Goal: Communication & Community: Answer question/provide support

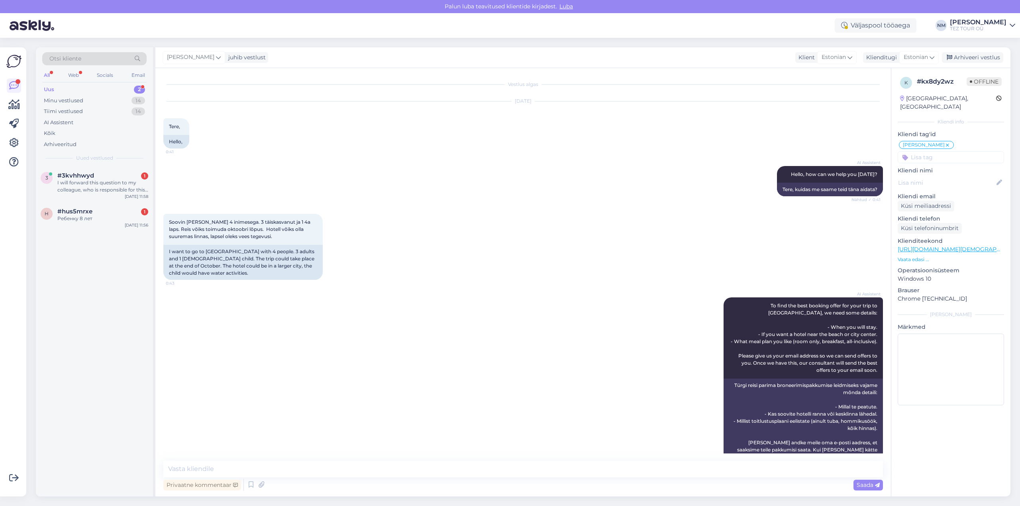
scroll to position [212, 0]
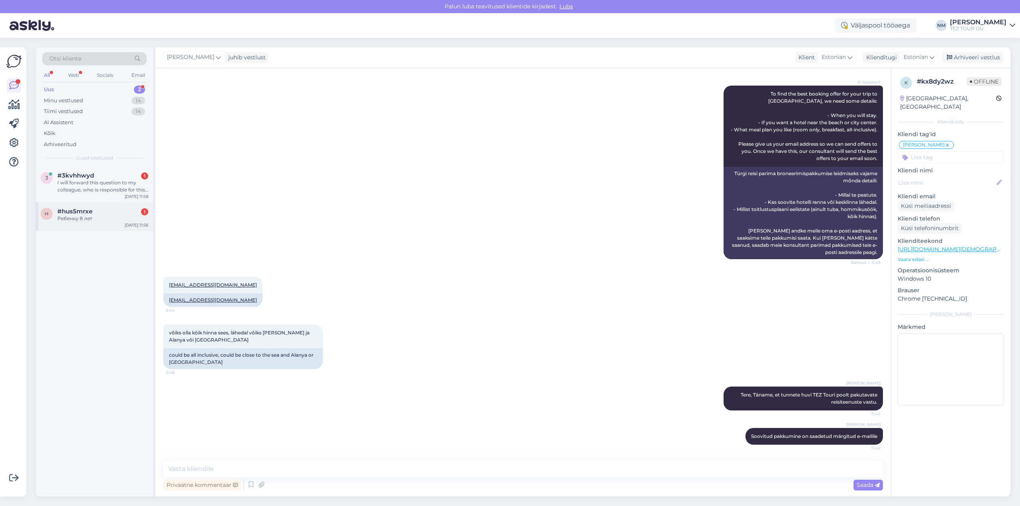
click at [100, 214] on div "#hus5mrxe 1" at bounding box center [102, 211] width 91 height 7
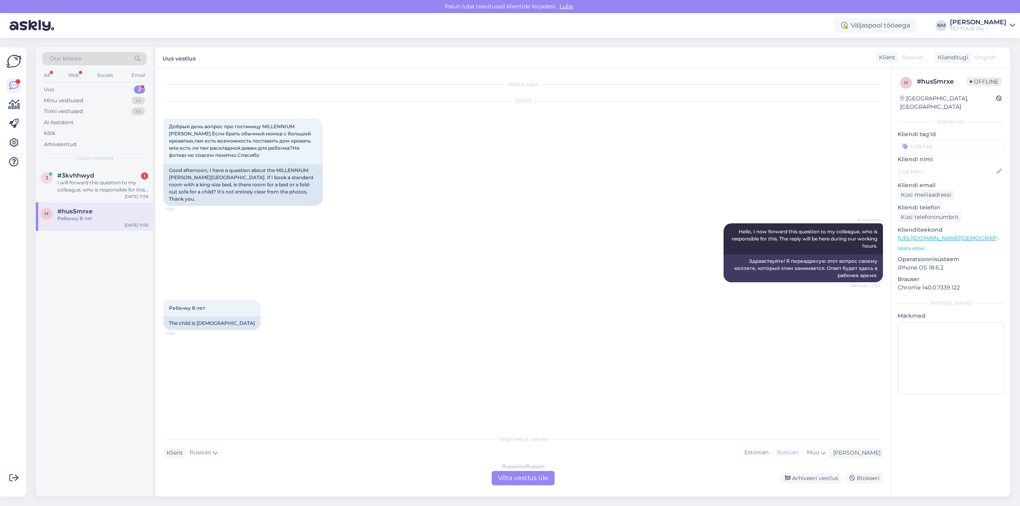
scroll to position [0, 0]
click at [93, 180] on div "I will forward this question to my colleague, who is responsible for this. The …" at bounding box center [102, 186] width 91 height 14
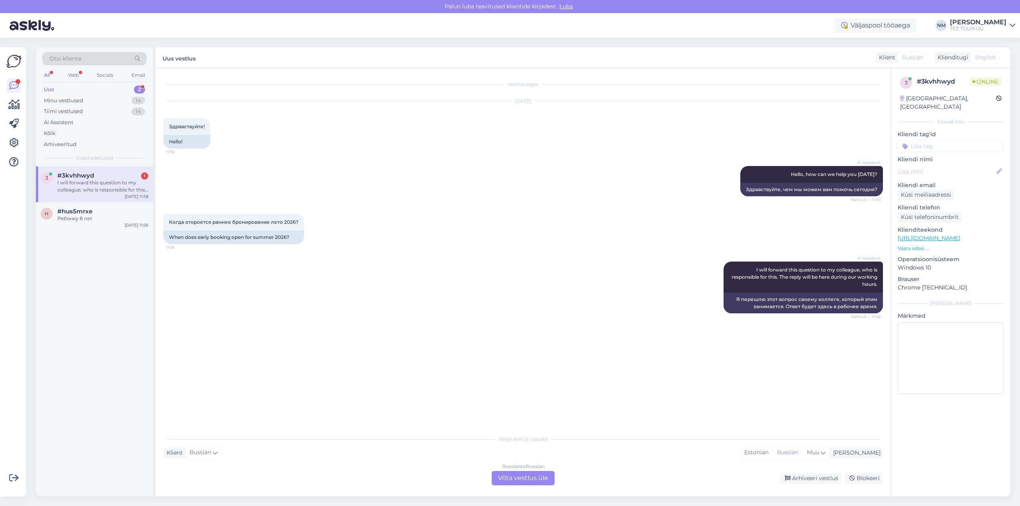
click at [529, 478] on div "Russian to Russian Võta vestlus üle" at bounding box center [522, 478] width 63 height 14
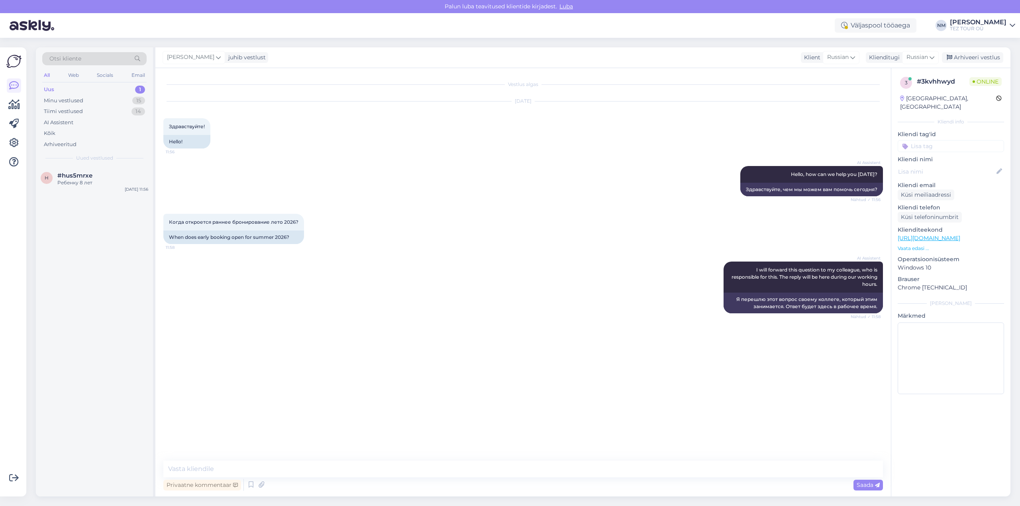
click at [944, 140] on input at bounding box center [950, 146] width 106 height 12
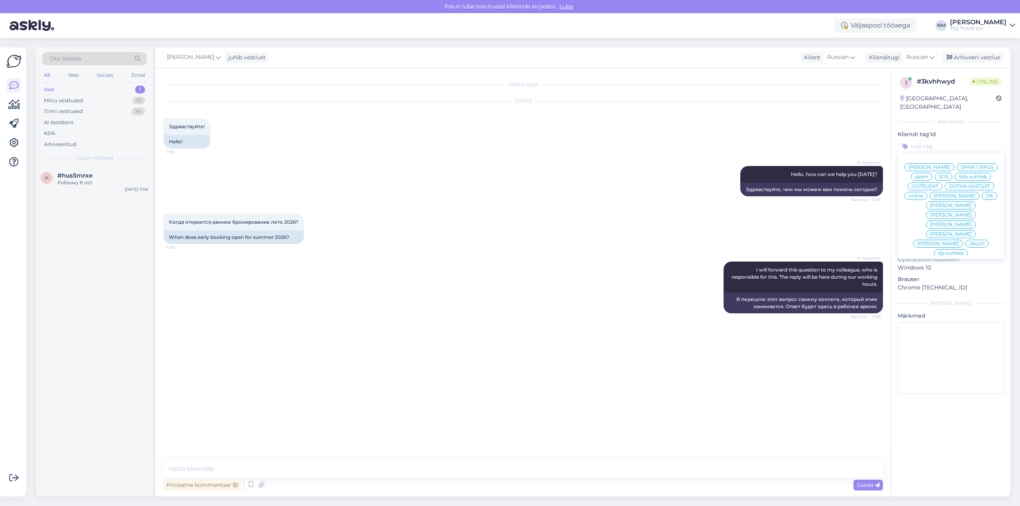
click at [971, 213] on span "[PERSON_NAME]" at bounding box center [951, 215] width 42 height 5
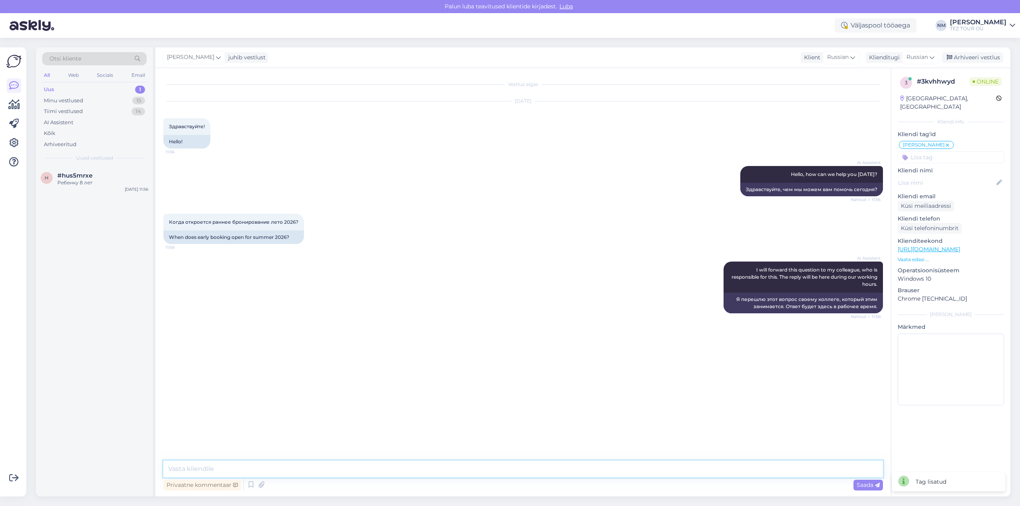
click at [195, 464] on textarea at bounding box center [522, 469] width 719 height 17
type textarea "Добрый день! Благодарим Вас за обращение."
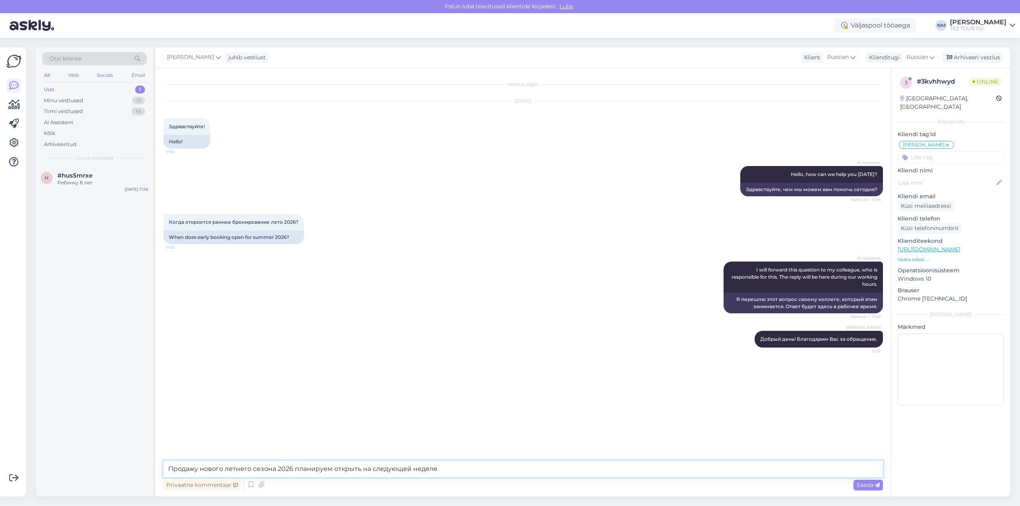
type textarea "Продажу нового летнего сезона 2026 планируем открыть на следующей неделе."
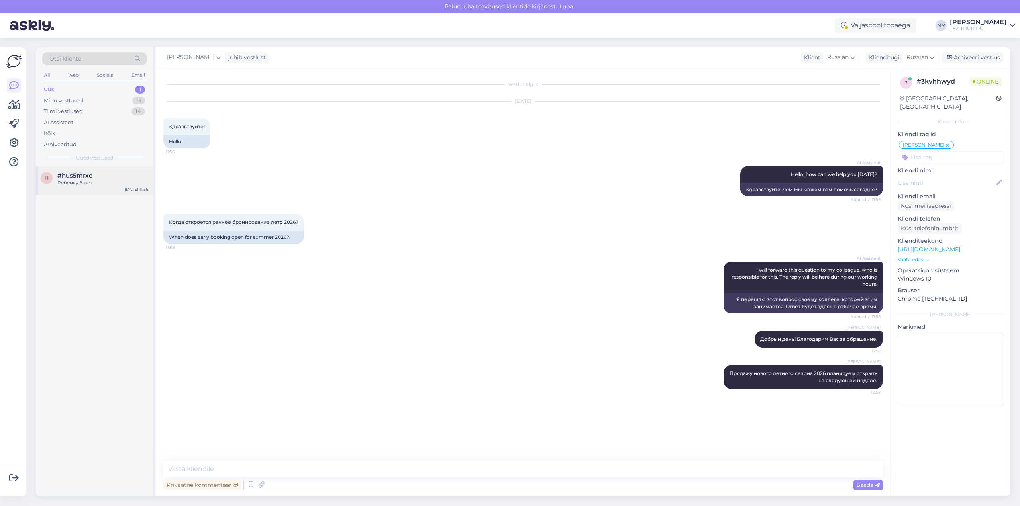
click at [107, 180] on div "Ребенку 8 лет" at bounding box center [102, 182] width 91 height 7
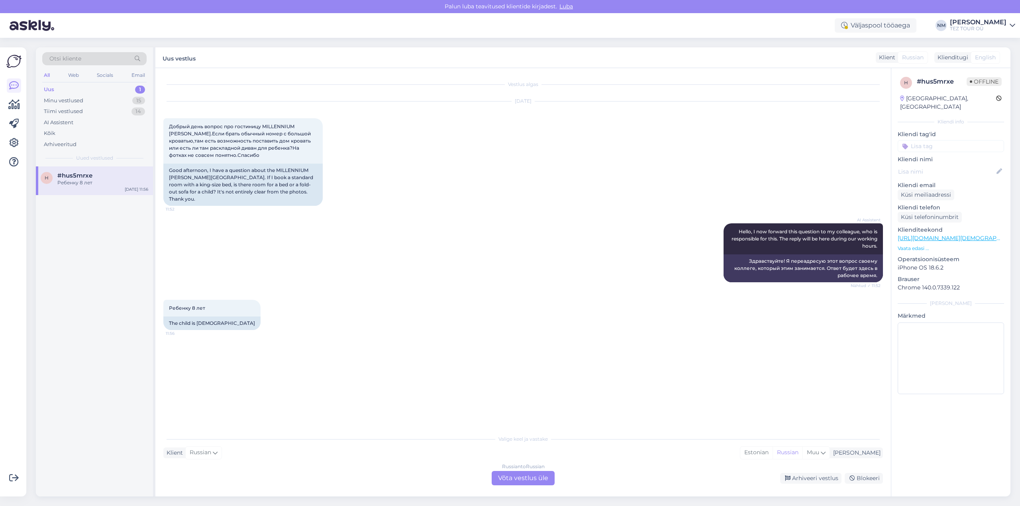
click at [526, 476] on div "Russian to Russian Võta vestlus üle" at bounding box center [522, 478] width 63 height 14
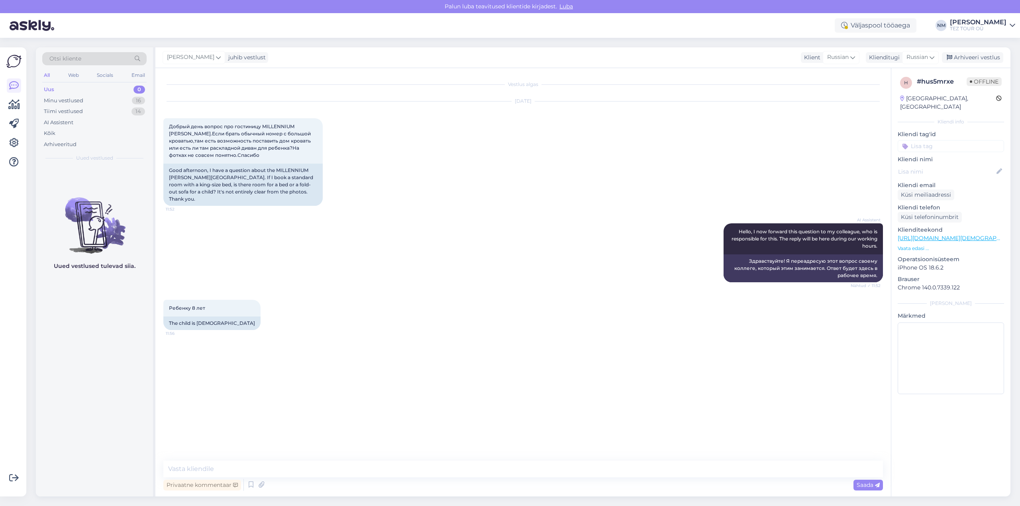
click at [936, 140] on input at bounding box center [950, 146] width 106 height 12
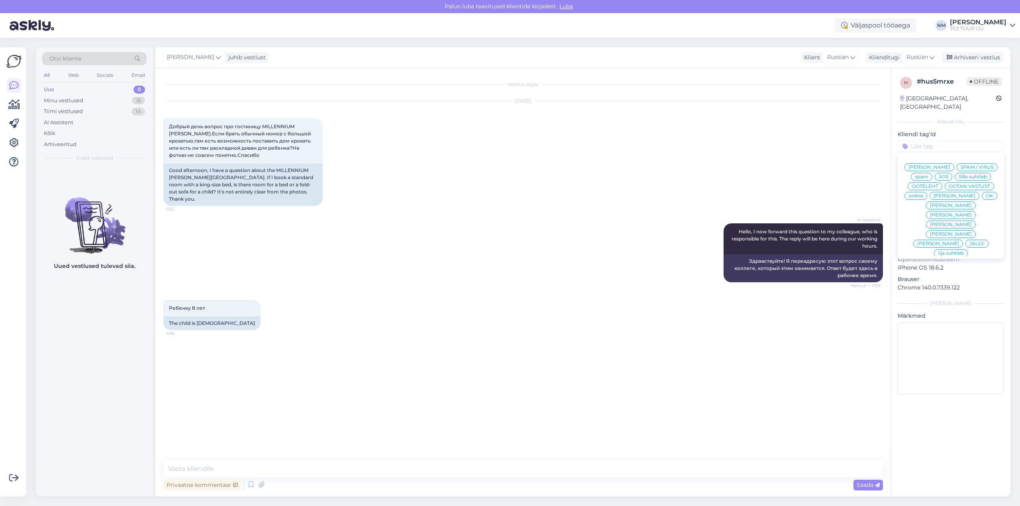
click at [971, 213] on span "[PERSON_NAME]" at bounding box center [951, 215] width 42 height 5
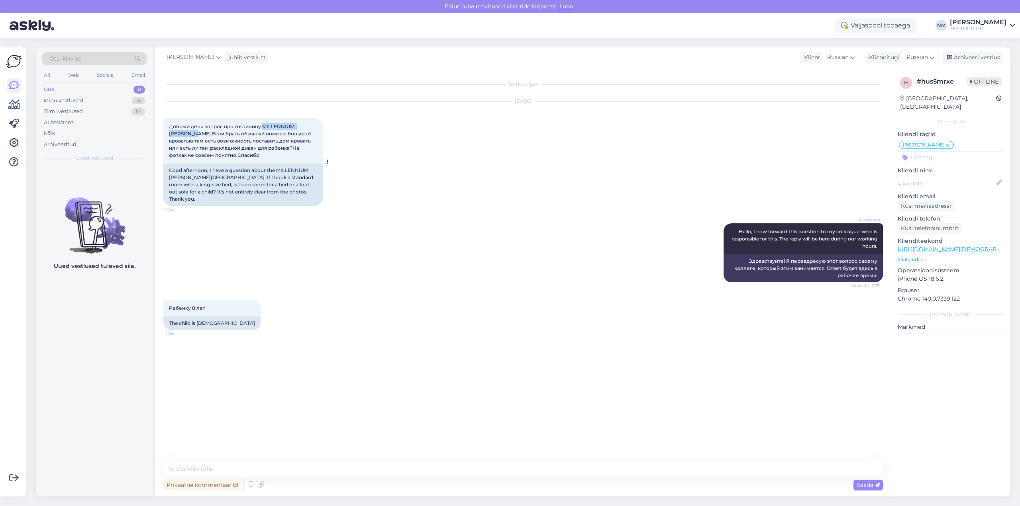
drag, startPoint x: 262, startPoint y: 126, endPoint x: 190, endPoint y: 133, distance: 72.4
click at [190, 133] on span "Добрый день вопрос про гостиницу MILLENNIUM [PERSON_NAME].Если брать обычный но…" at bounding box center [240, 140] width 143 height 35
copy span "MILLENNIUM [PERSON_NAME]"
drag, startPoint x: 405, startPoint y: 287, endPoint x: 412, endPoint y: 290, distance: 6.8
click at [406, 291] on div "Ребенку 8 лет 11:56 The child is [DEMOGRAPHIC_DATA]" at bounding box center [522, 315] width 719 height 48
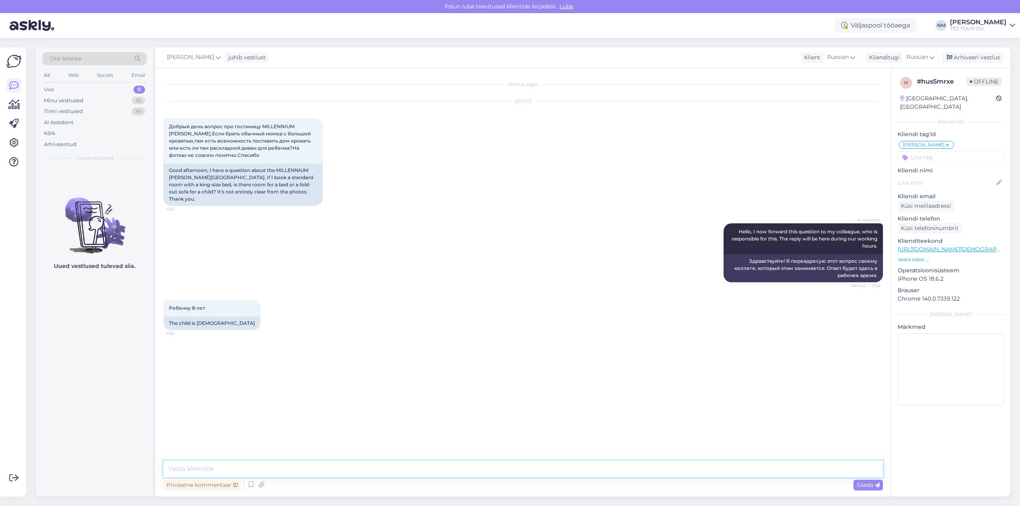
click at [213, 466] on textarea at bounding box center [522, 469] width 719 height 17
type textarea "Добрый день! Благодарим Вас за обращение."
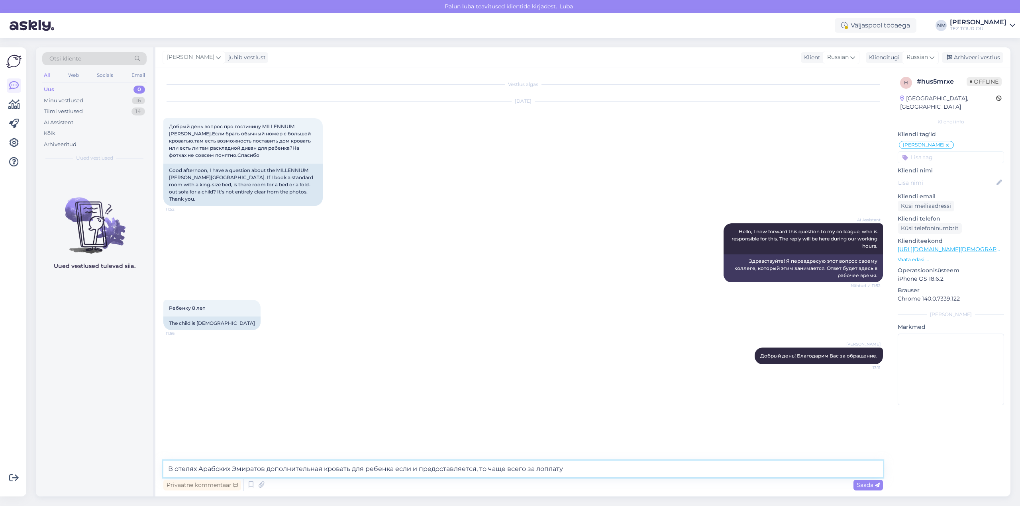
click at [539, 467] on textarea "В отелях Арабских Эмиратов дополнительная кровать для ребенка если и предоставл…" at bounding box center [522, 469] width 719 height 17
click at [571, 468] on textarea "В отелях Арабских Эмиратов дополнительная кровать для ребенка если и предоставл…" at bounding box center [522, 469] width 719 height 17
drag, startPoint x: 703, startPoint y: 470, endPoint x: 566, endPoint y: 475, distance: 137.1
click at [566, 475] on textarea "В отелях Арабских Эмиратов дополнительная кровать для ребенка если и предоставл…" at bounding box center [522, 469] width 719 height 17
click at [686, 469] on textarea "В отелях Арабских Эмиратов дополнительная кровать для ребенка если и предоставл…" at bounding box center [522, 469] width 719 height 17
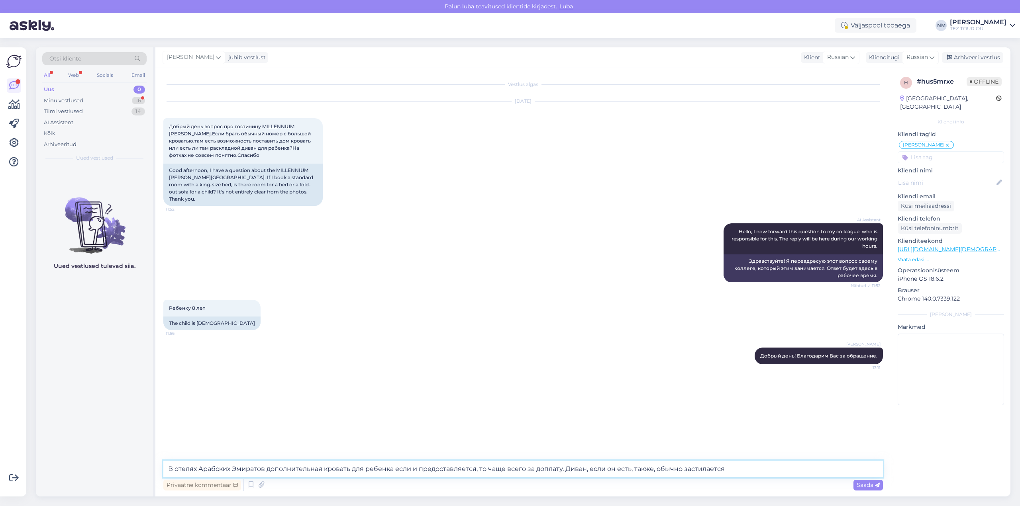
click at [739, 470] on textarea "В отелях Арабских Эмиратов дополнительная кровать для ребенка если и предоставл…" at bounding box center [522, 469] width 719 height 17
type textarea "В отелях Арабских Эмиратов дополнительная кровать для ребенка если и предоставл…"
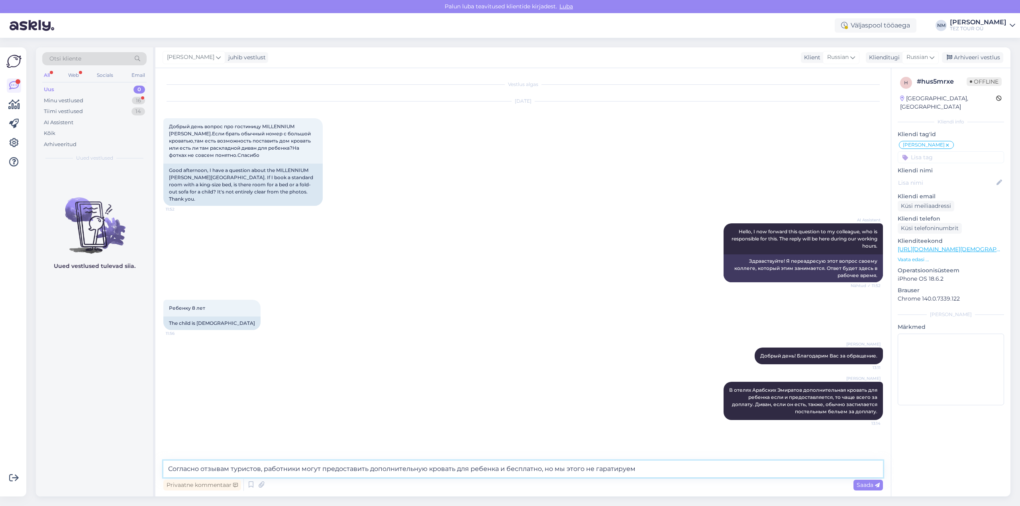
click at [607, 469] on textarea "Согласно отзывам туристов, работники могут предоставить дополнительную кровать …" at bounding box center [522, 469] width 719 height 17
click at [642, 468] on textarea "Согласно отзывам туристов, работники могут предоставить дополнительную кровать …" at bounding box center [522, 469] width 719 height 17
type textarea "Согласно отзывам туристов, работники могут предоставить дополнительную кровать …"
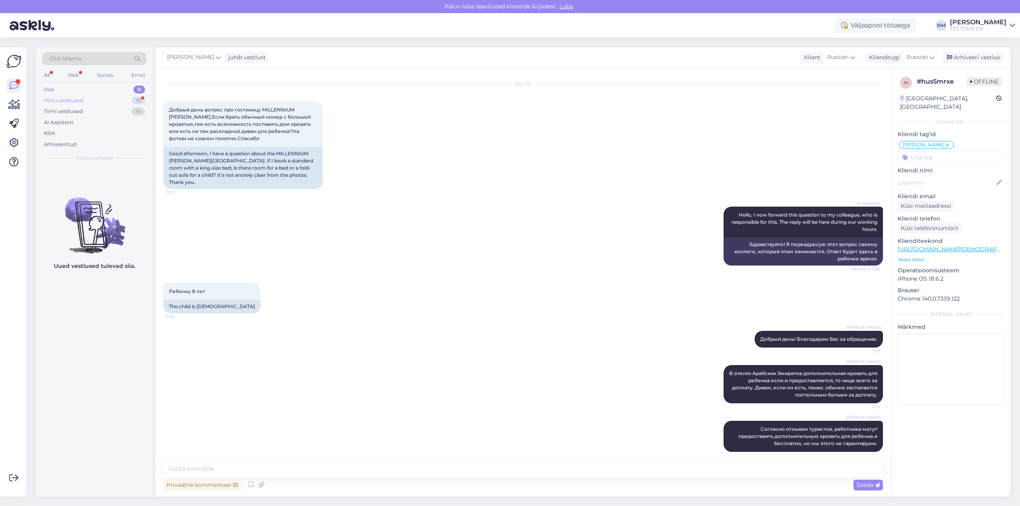
click at [141, 98] on div "16" at bounding box center [138, 101] width 13 height 8
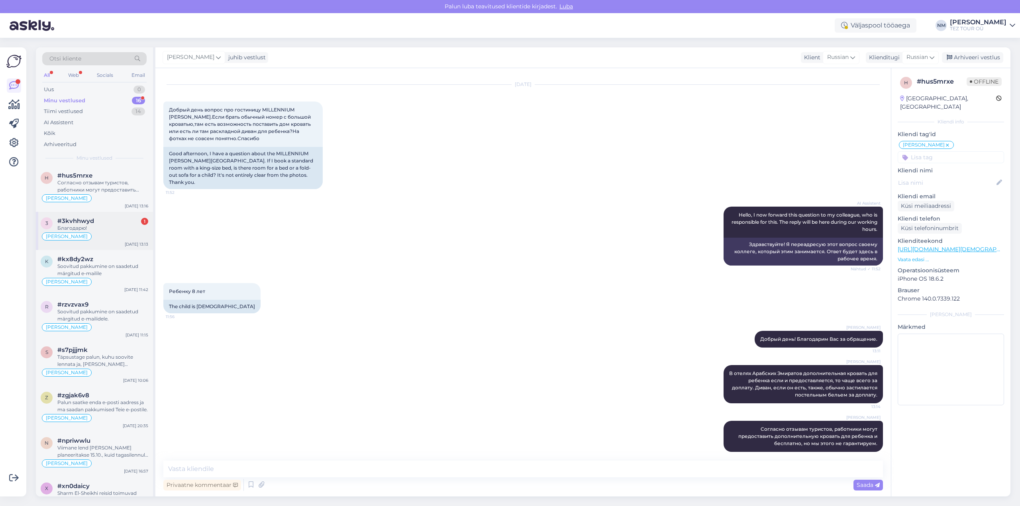
click at [109, 225] on div "Благодарю!" at bounding box center [102, 228] width 91 height 7
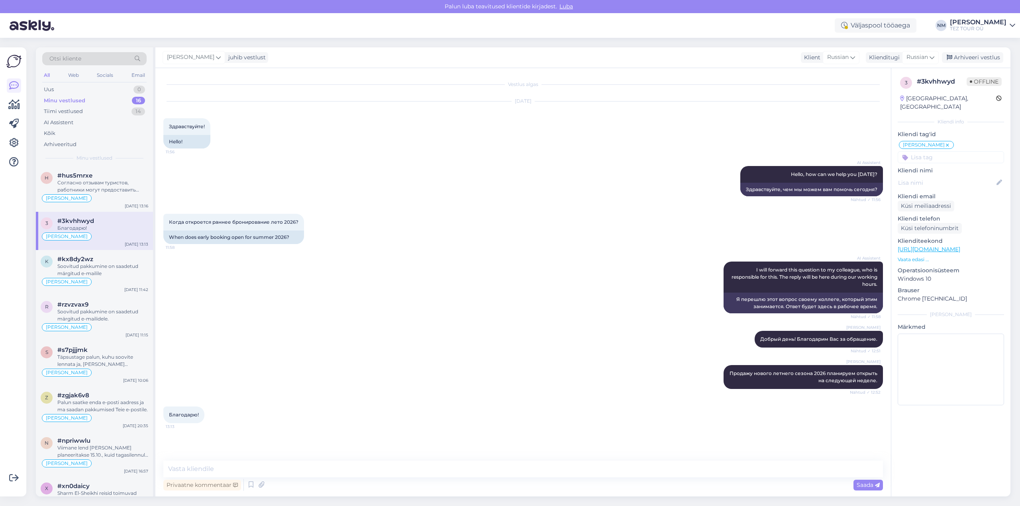
scroll to position [0, 0]
click at [198, 467] on textarea at bounding box center [522, 469] width 719 height 17
type textarea "Обращайтесь!"
